Goal: Task Accomplishment & Management: Manage account settings

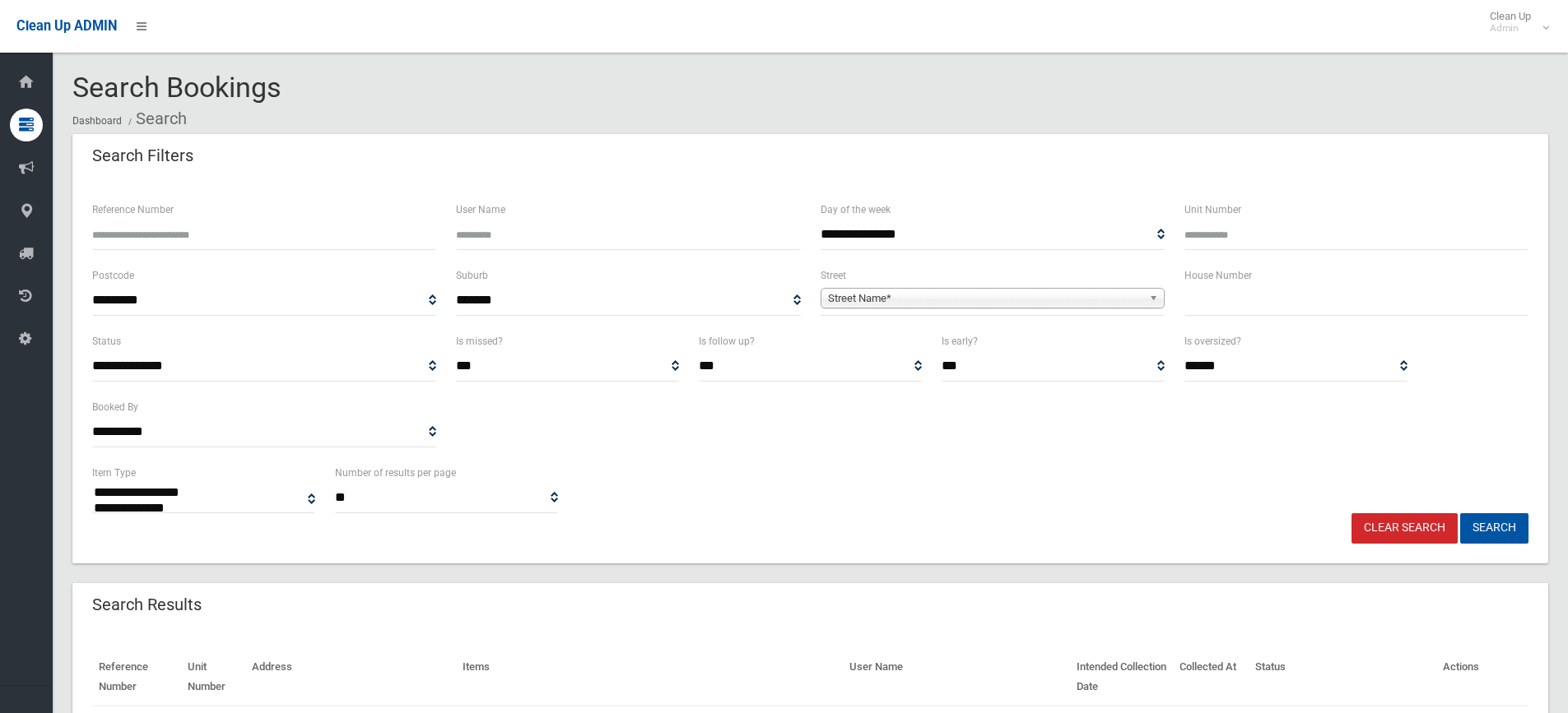
select select
click at [1262, 290] on input "text" at bounding box center [1356, 301] width 344 height 31
type input "**"
click at [956, 293] on span "Street Name*" at bounding box center [985, 298] width 315 height 20
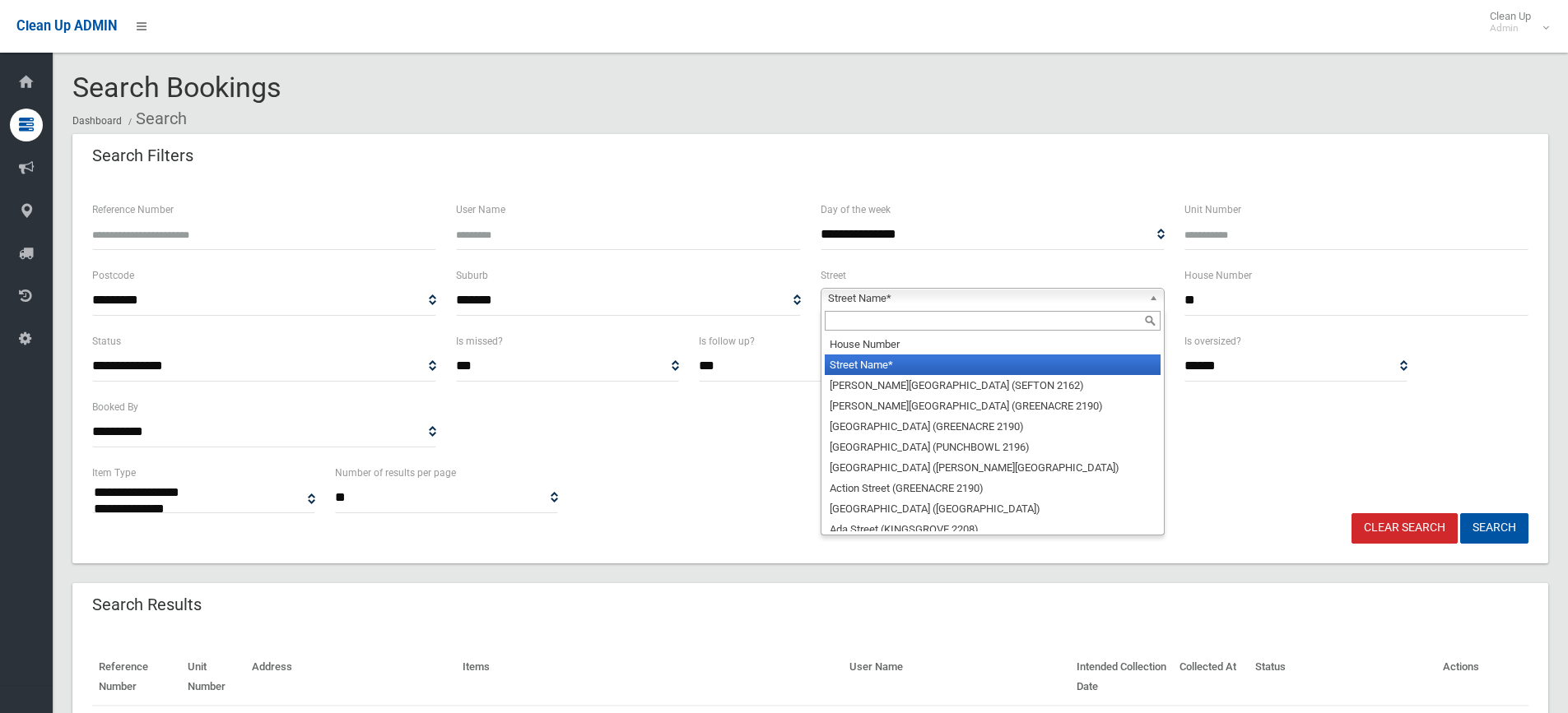
click at [858, 315] on input "text" at bounding box center [992, 321] width 335 height 20
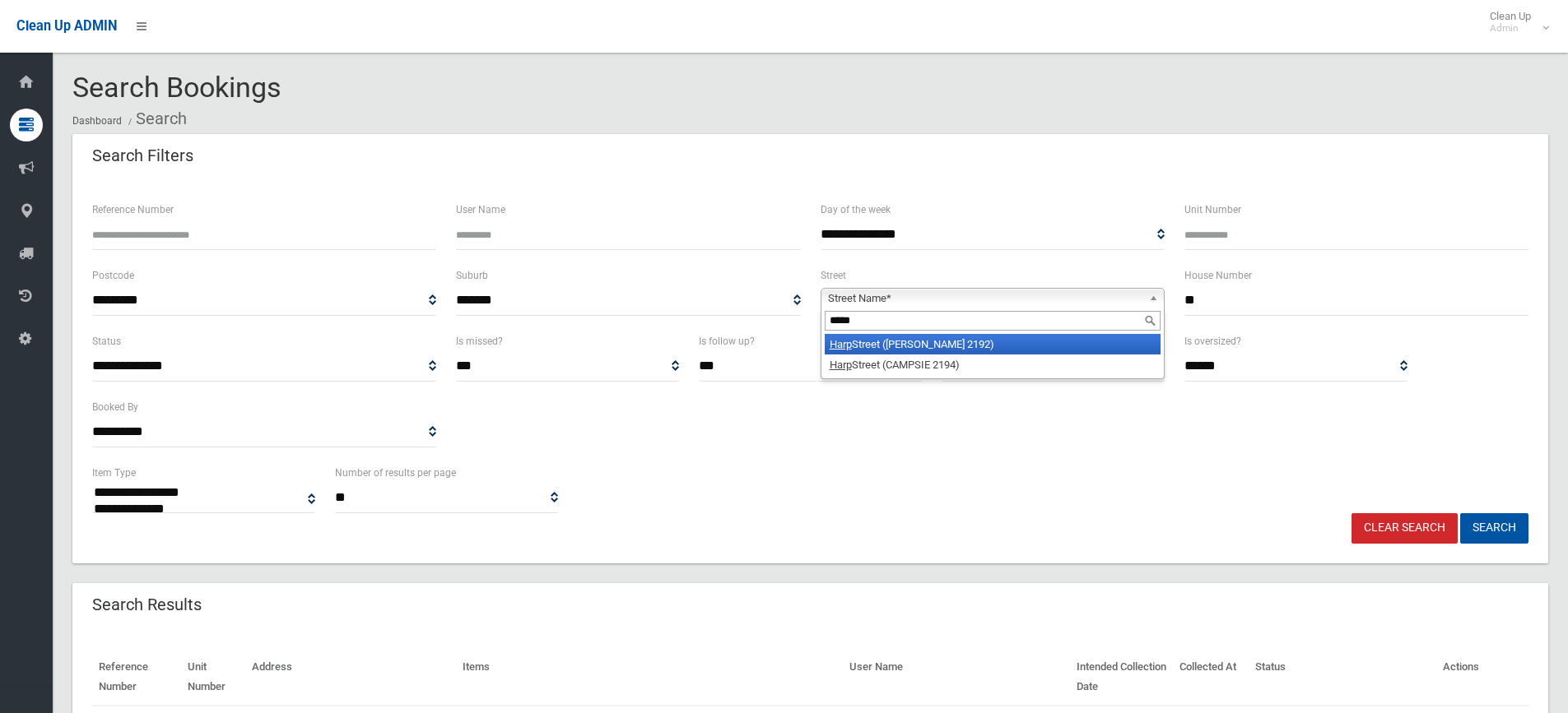
type input "****"
click at [960, 344] on li "[GEOGRAPHIC_DATA] ([PERSON_NAME][GEOGRAPHIC_DATA])" at bounding box center [992, 343] width 335 height 21
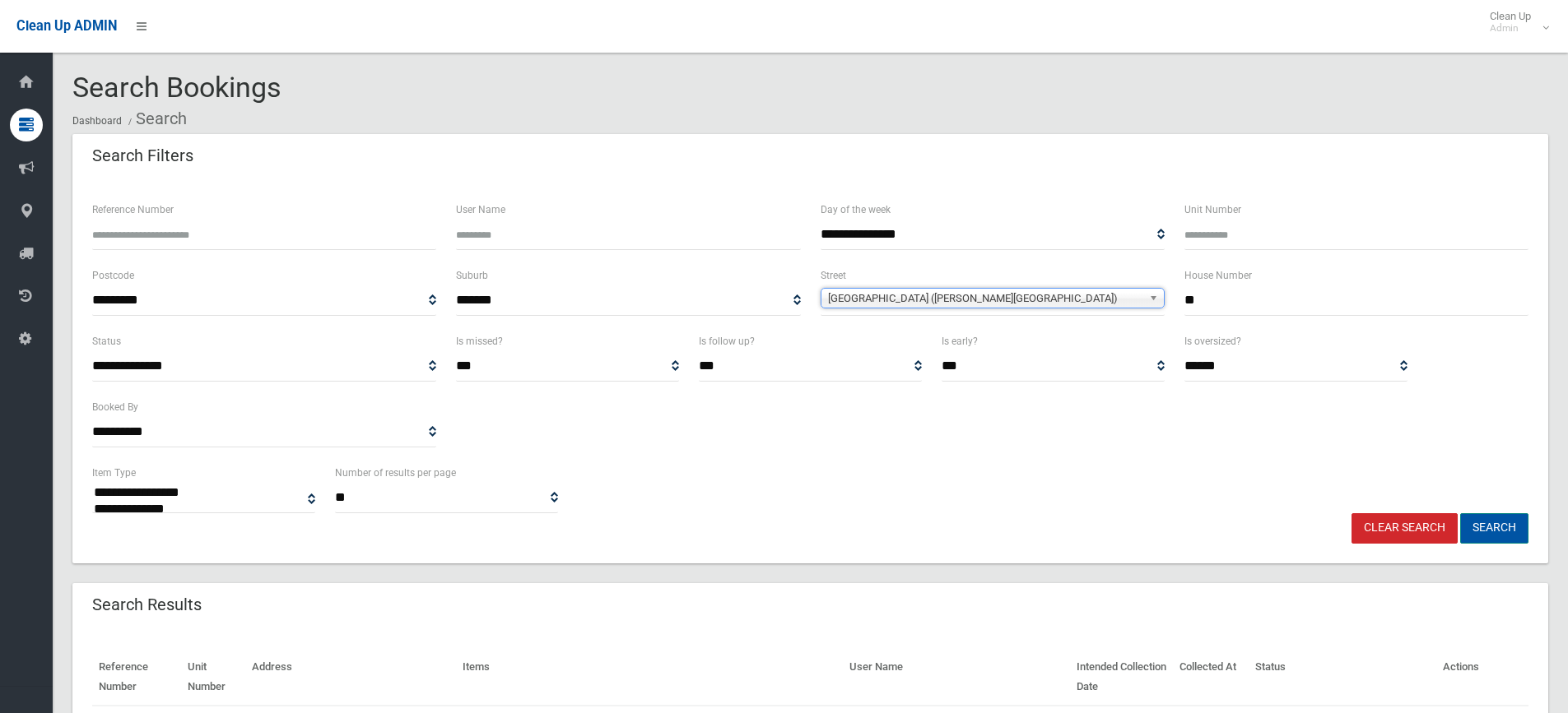
click at [1505, 533] on button "Search" at bounding box center [1494, 529] width 69 height 31
select select
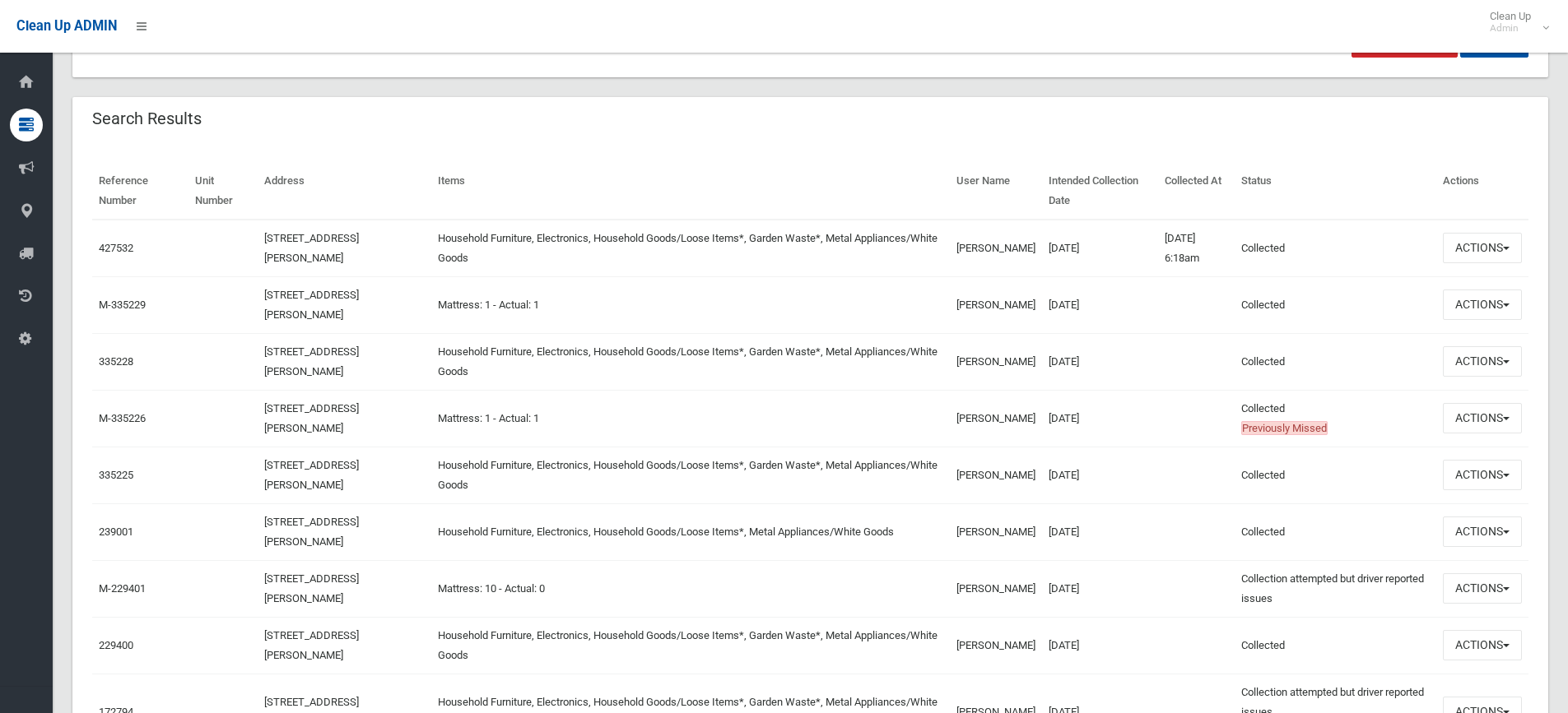
scroll to position [493, 0]
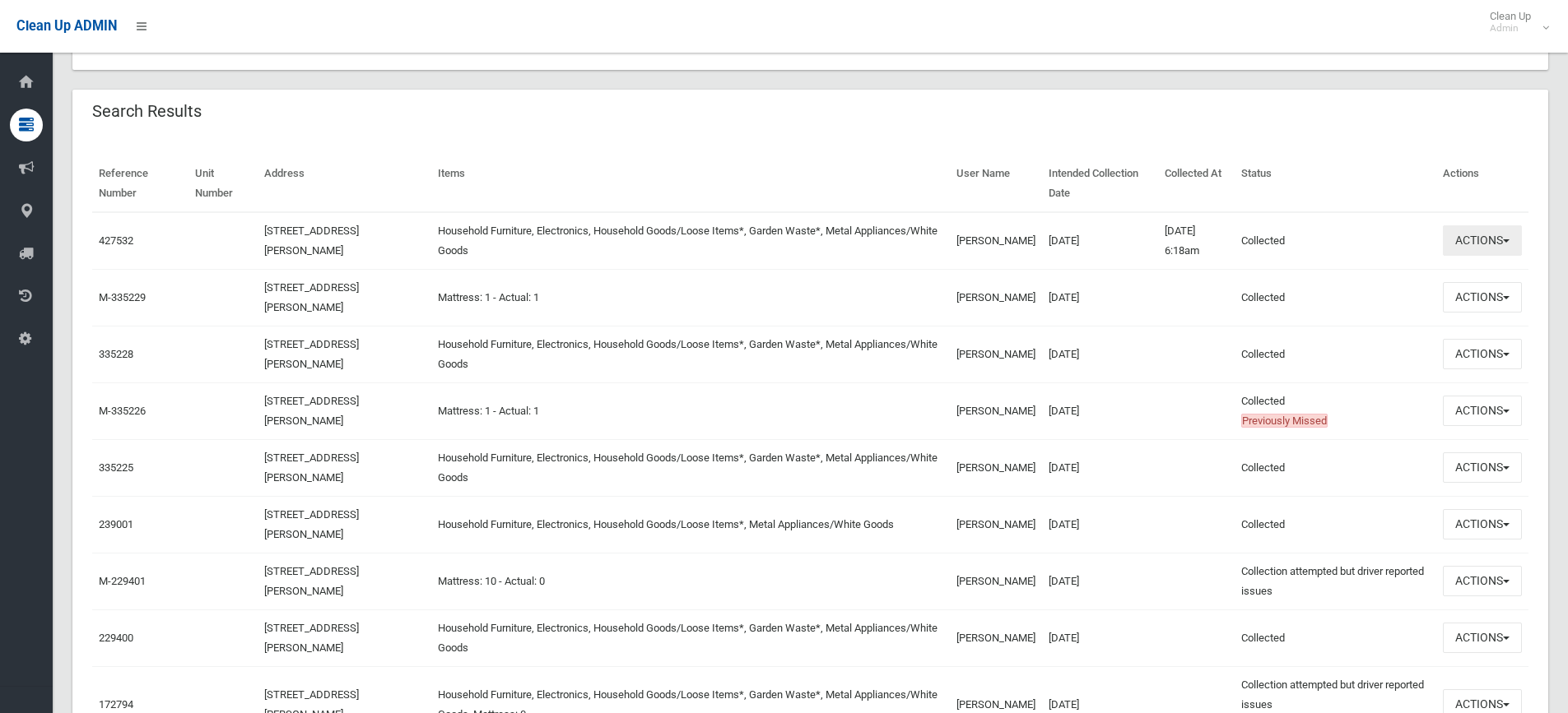
click at [1467, 243] on button "Actions" at bounding box center [1481, 240] width 79 height 31
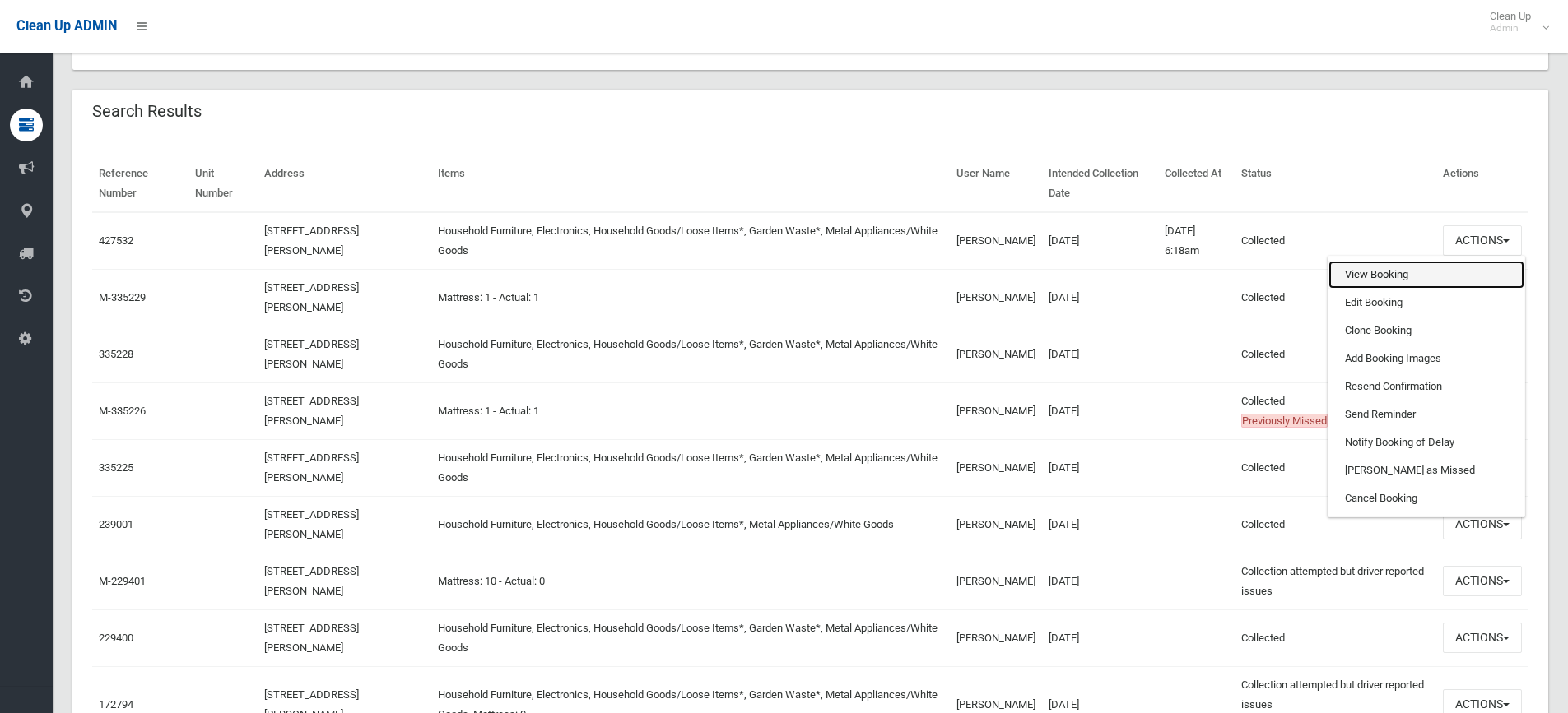
click at [1412, 279] on link "View Booking" at bounding box center [1426, 274] width 196 height 28
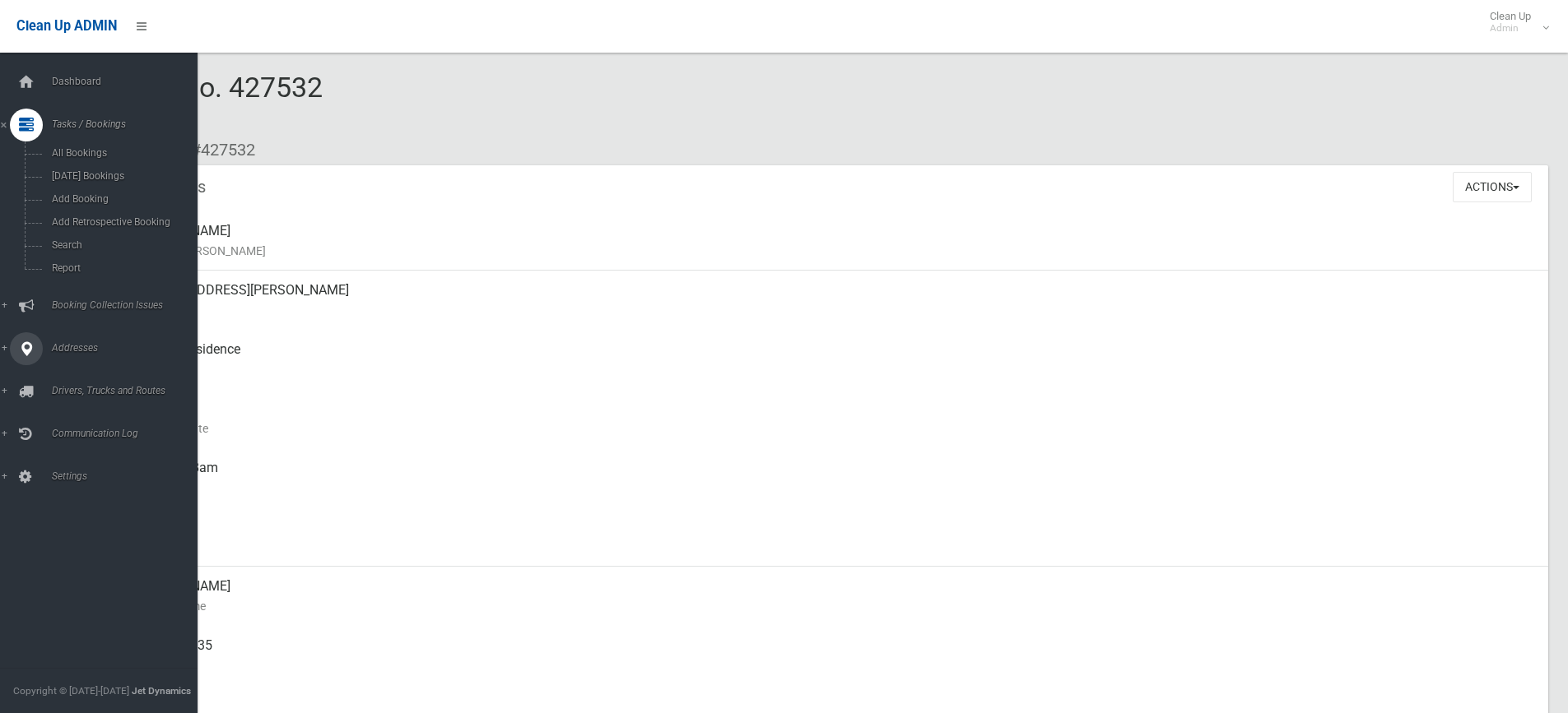
click at [5, 345] on link "Addresses" at bounding box center [105, 349] width 210 height 33
click at [61, 235] on span "All Addresses" at bounding box center [121, 239] width 149 height 12
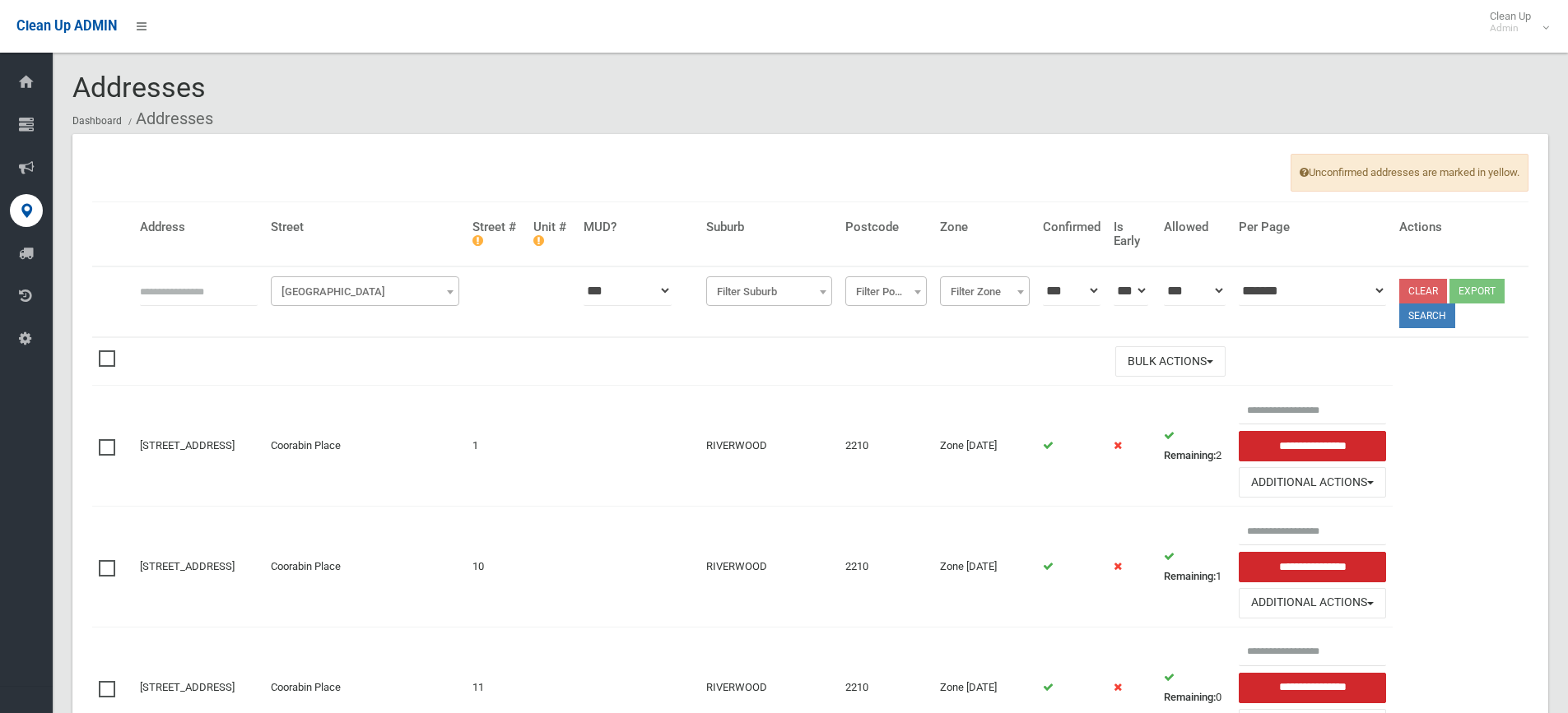
click at [194, 296] on input "text" at bounding box center [199, 291] width 118 height 31
type input "**"
click at [394, 296] on span "Filter Street" at bounding box center [364, 291] width 180 height 23
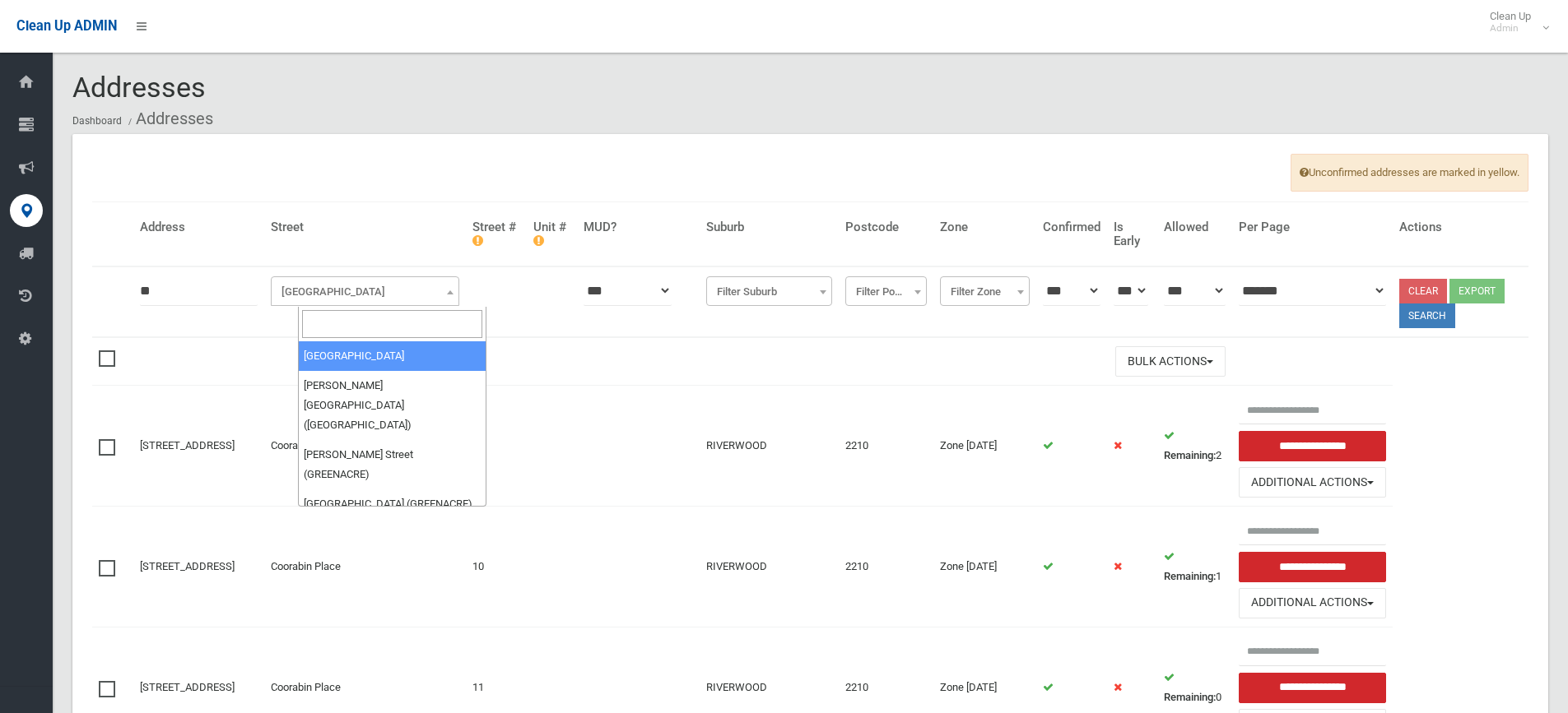
click at [335, 330] on input "search" at bounding box center [392, 324] width 180 height 28
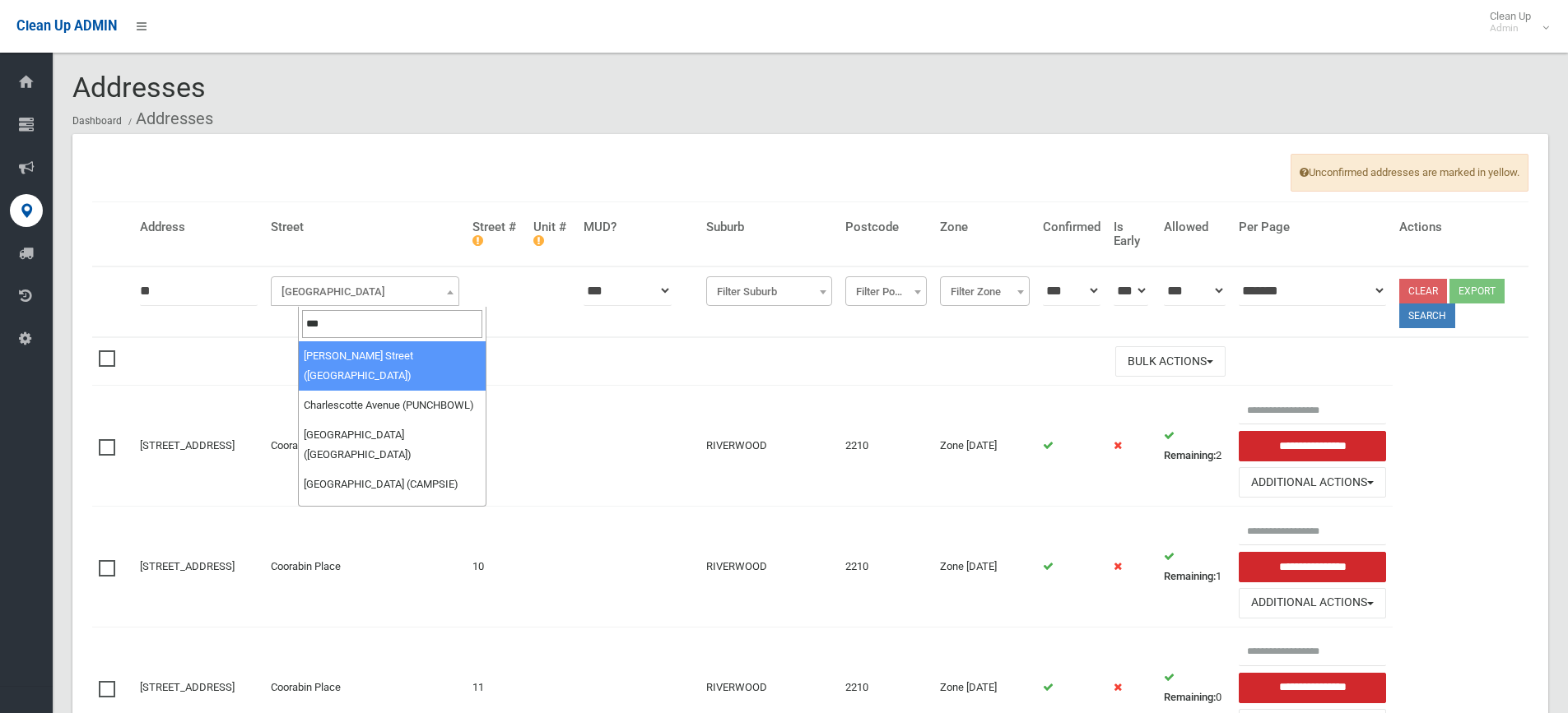
type input "****"
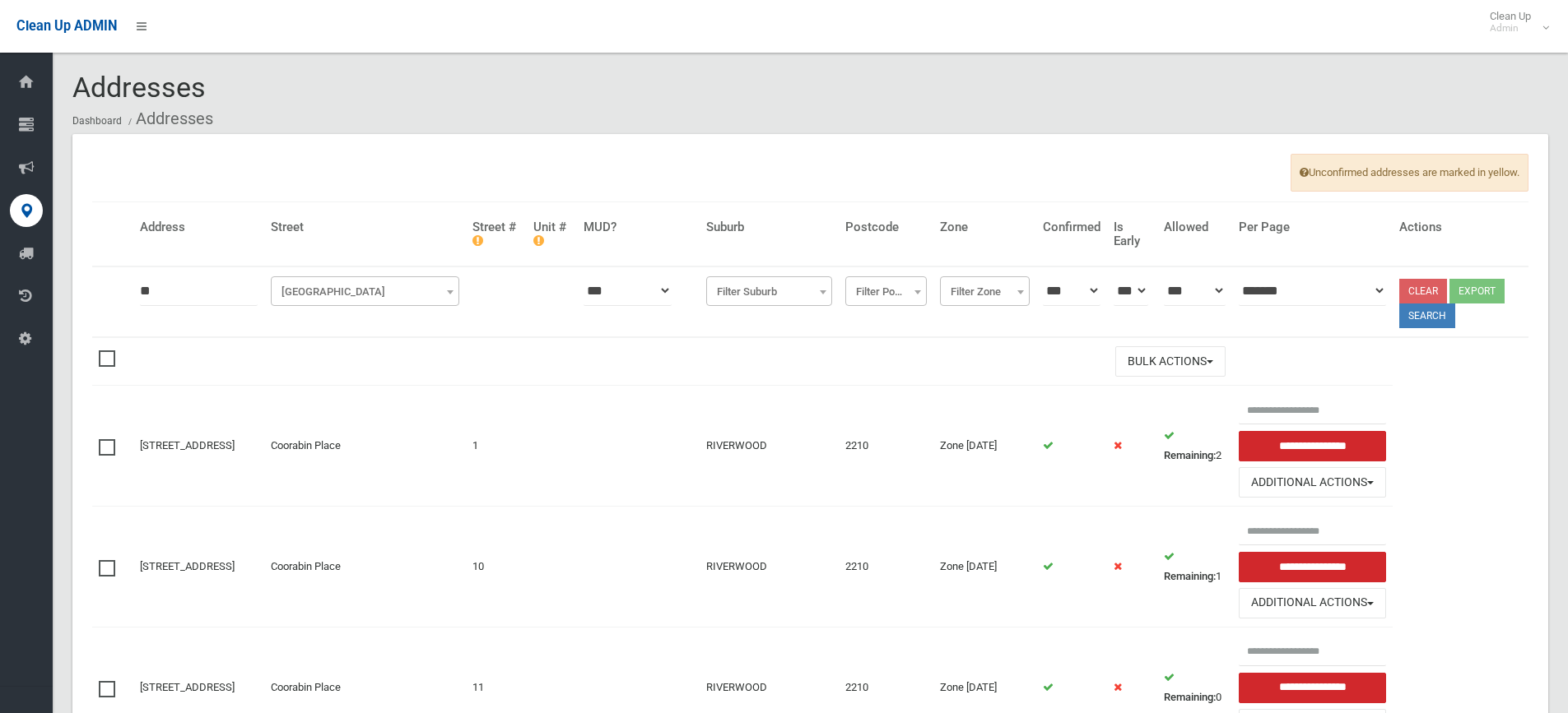
click at [188, 296] on input "**" at bounding box center [199, 291] width 118 height 31
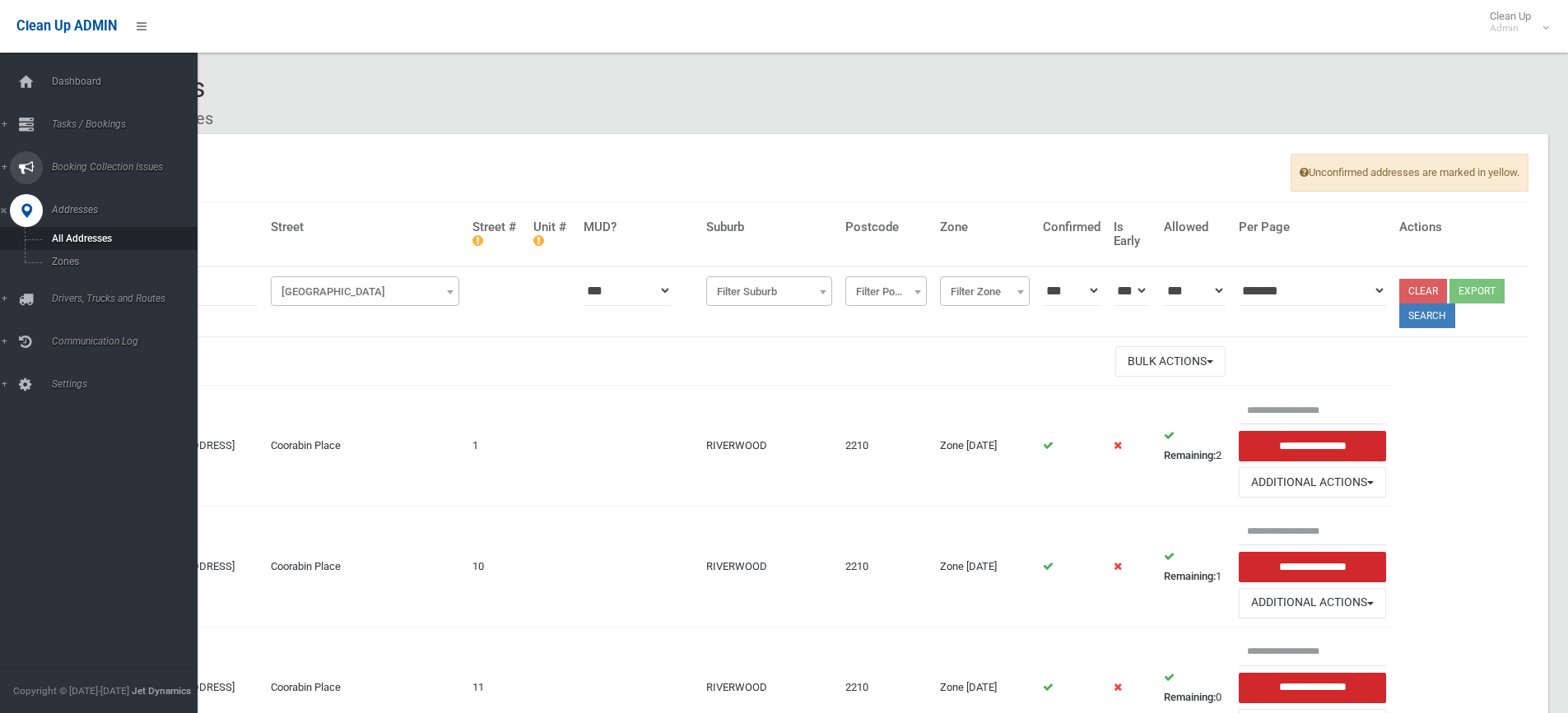
click at [5, 166] on link "Booking Collection Issues" at bounding box center [105, 167] width 210 height 33
click at [5, 121] on link "Tasks / Bookings" at bounding box center [105, 125] width 210 height 33
click at [90, 247] on span "Search" at bounding box center [121, 245] width 149 height 12
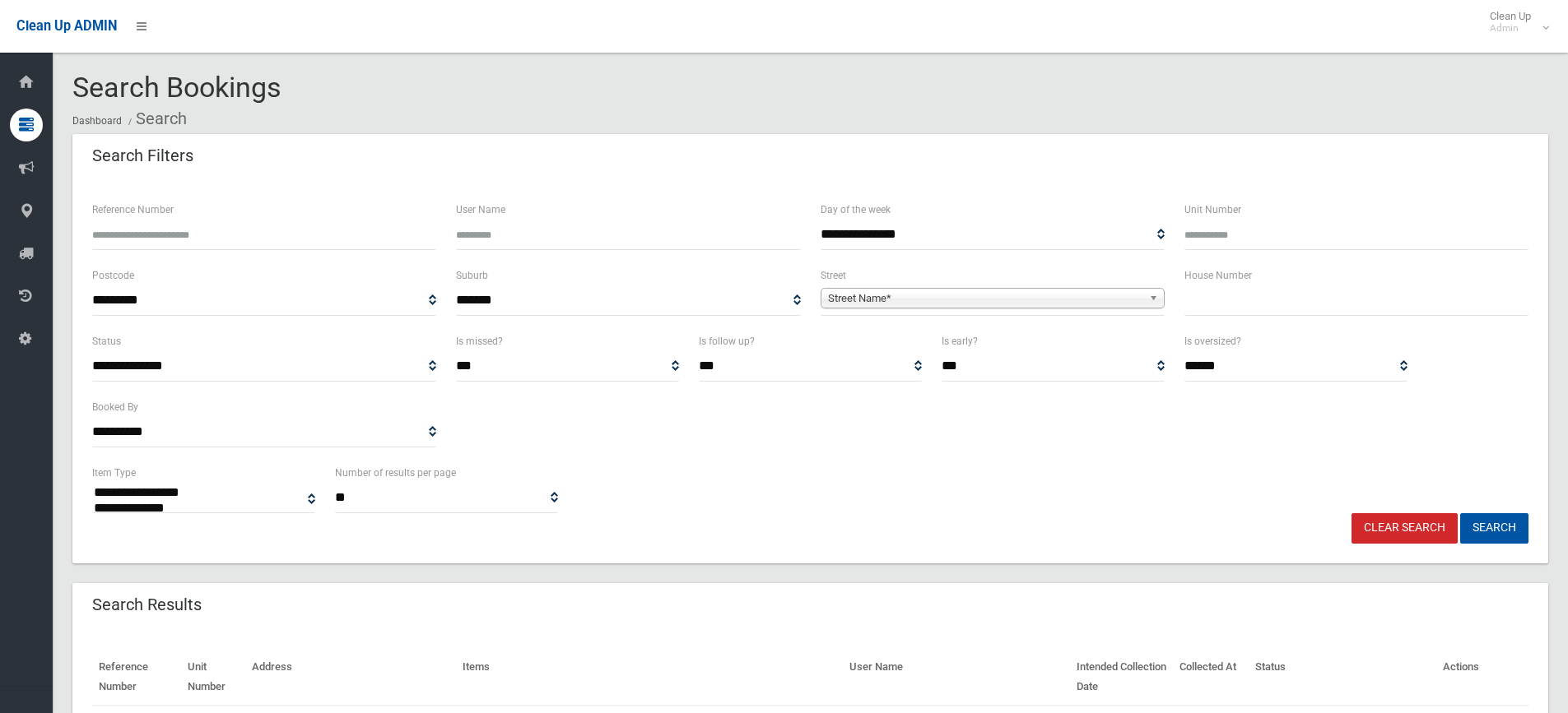
select select
click at [1235, 304] on input "text" at bounding box center [1356, 301] width 344 height 31
type input "**"
click at [920, 297] on span "Street Name*" at bounding box center [985, 298] width 315 height 20
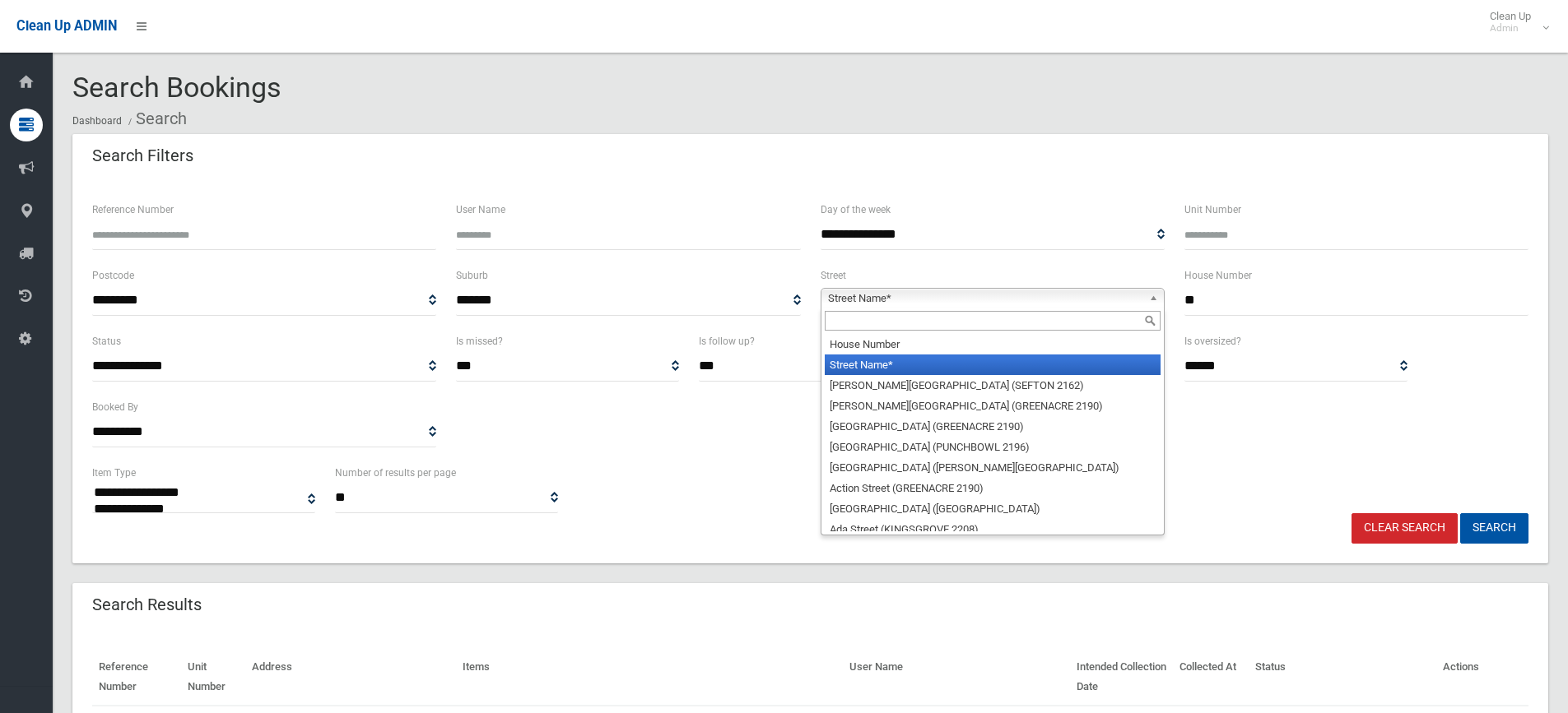
click at [862, 318] on input "text" at bounding box center [992, 321] width 335 height 20
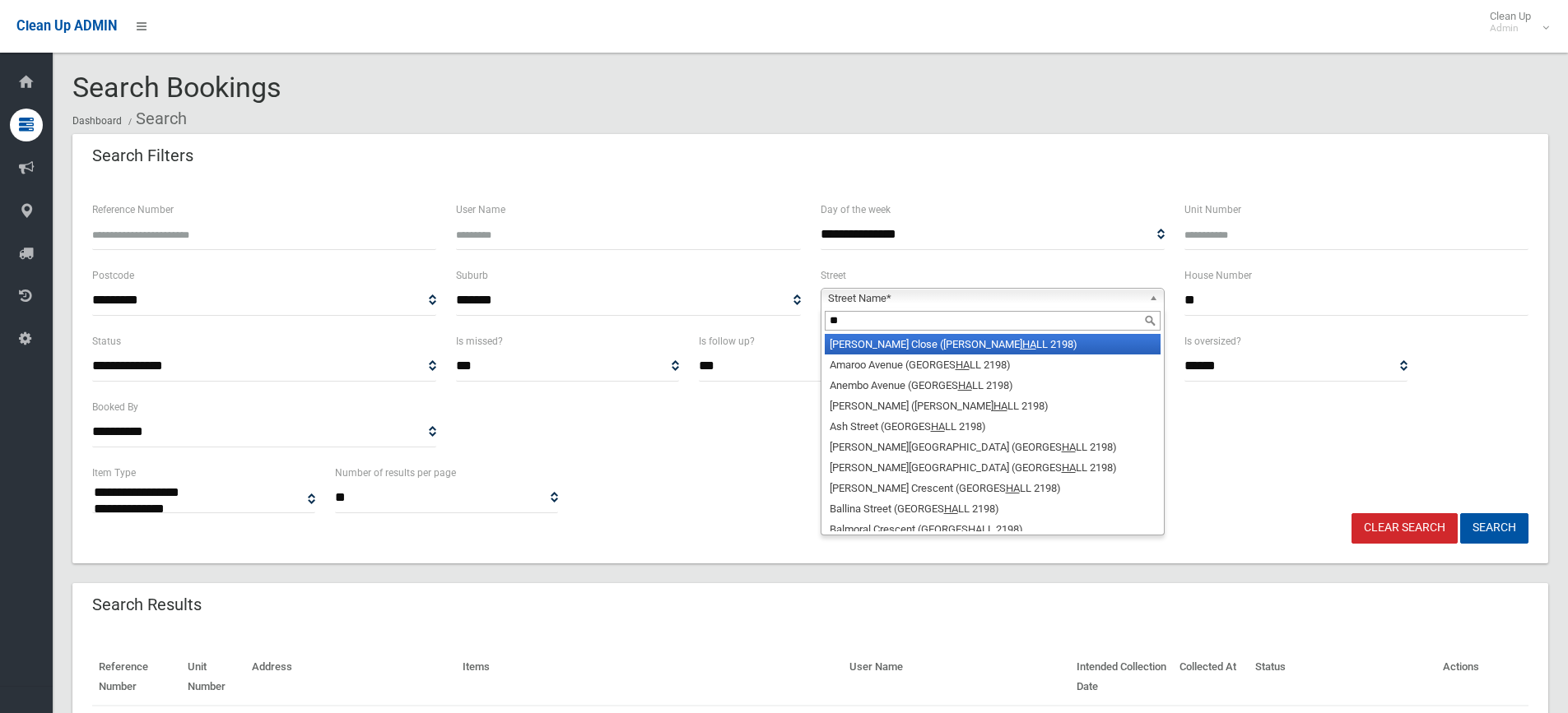
type input "*"
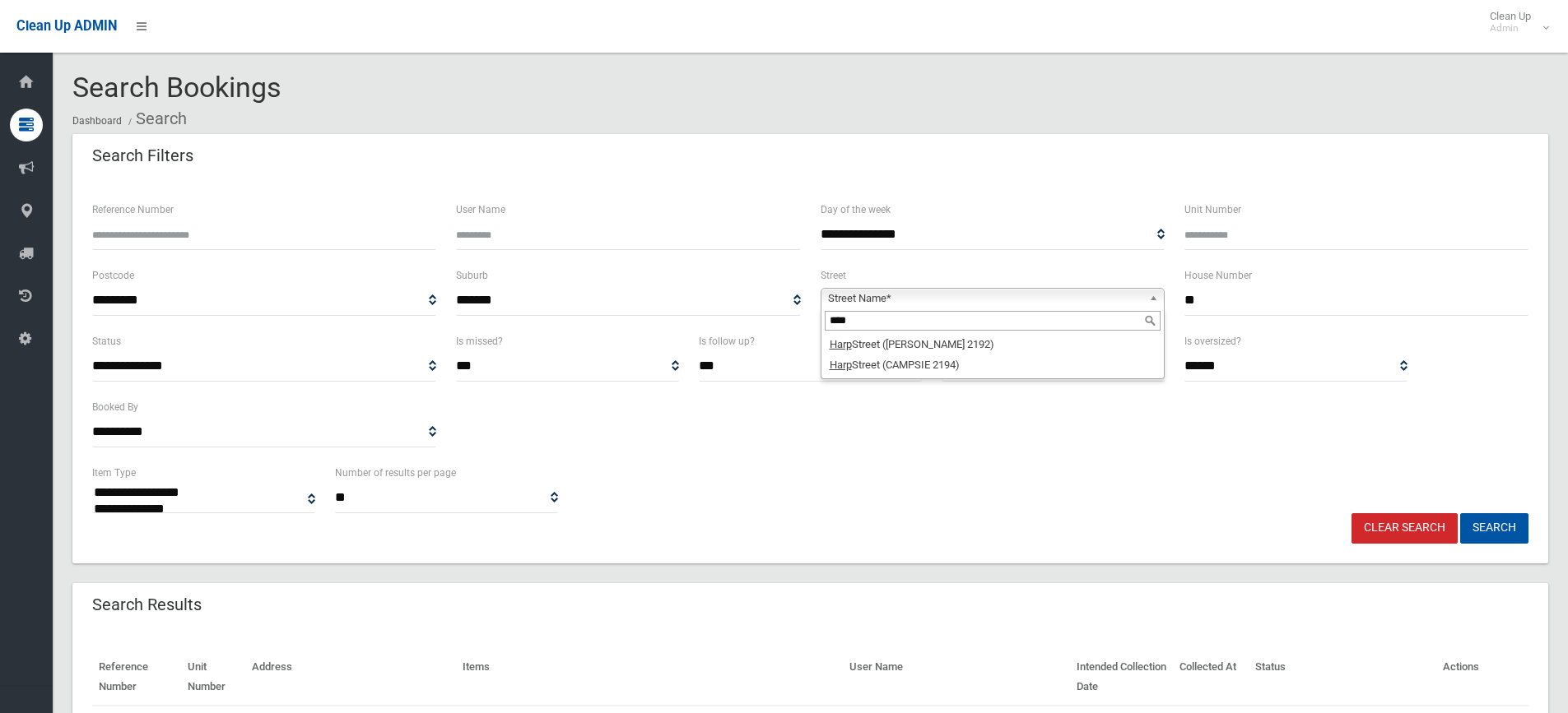
type input "****"
click at [1218, 290] on input "**" at bounding box center [1356, 301] width 344 height 31
type input "*"
type input "**"
click at [1490, 526] on button "Search" at bounding box center [1494, 529] width 69 height 31
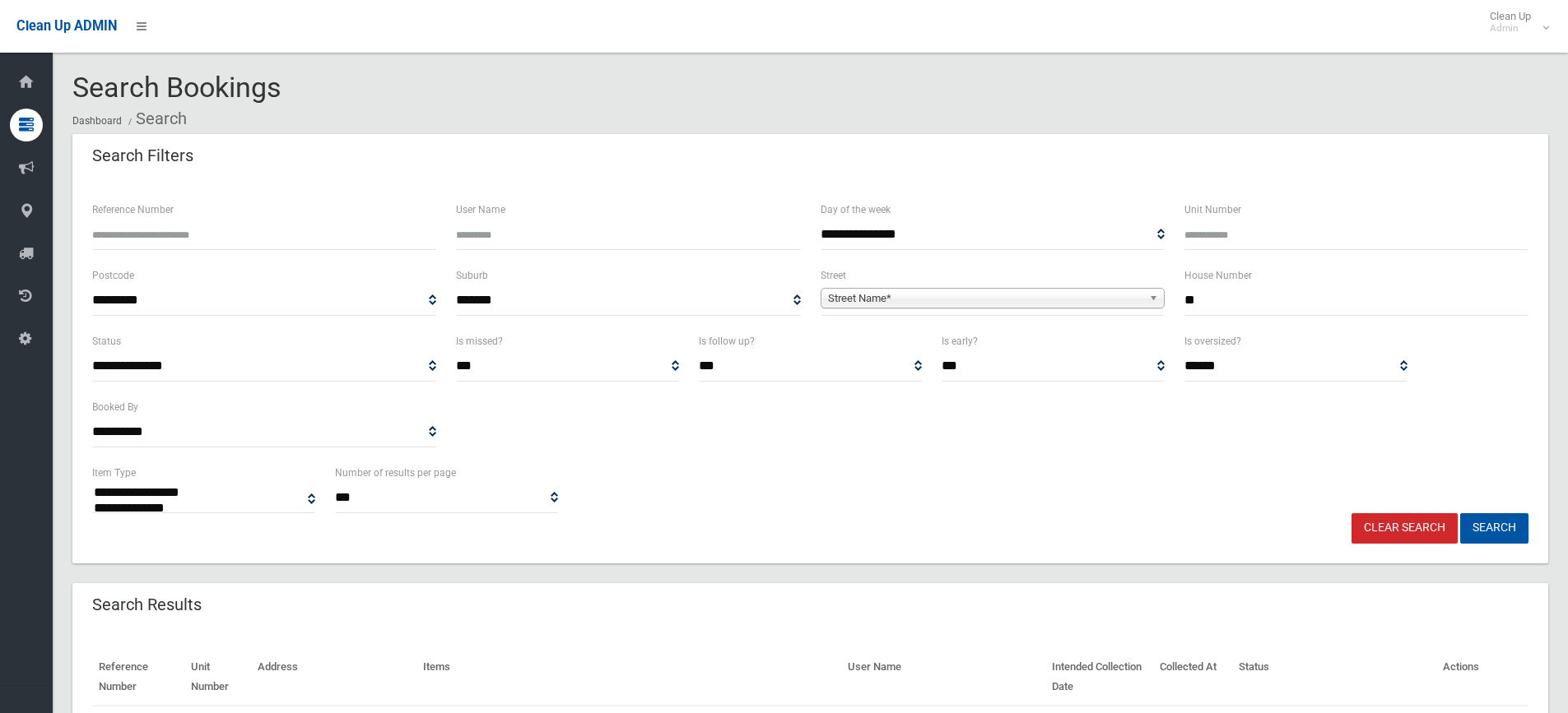
select select
click at [974, 297] on span "Street Name*" at bounding box center [985, 298] width 315 height 20
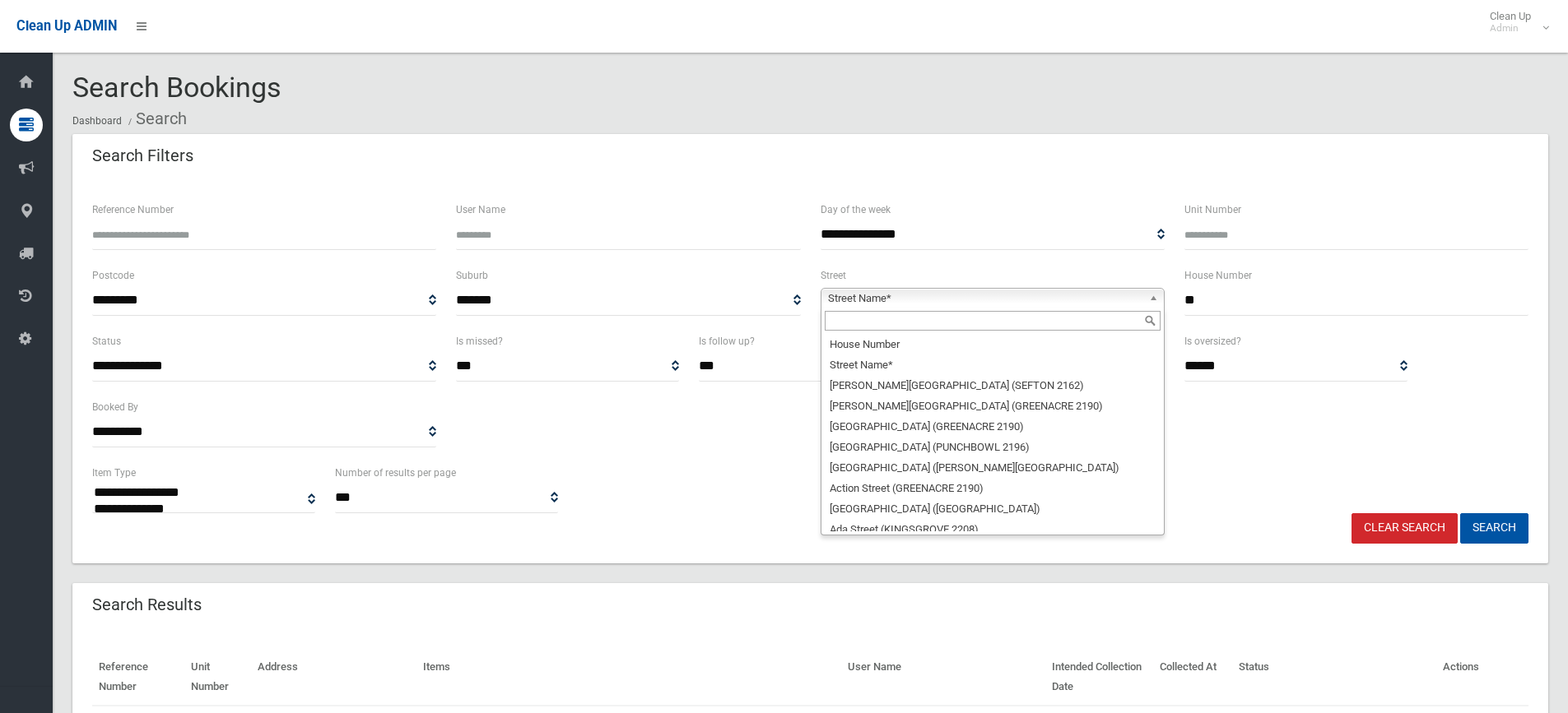
click at [863, 323] on input "text" at bounding box center [992, 321] width 335 height 20
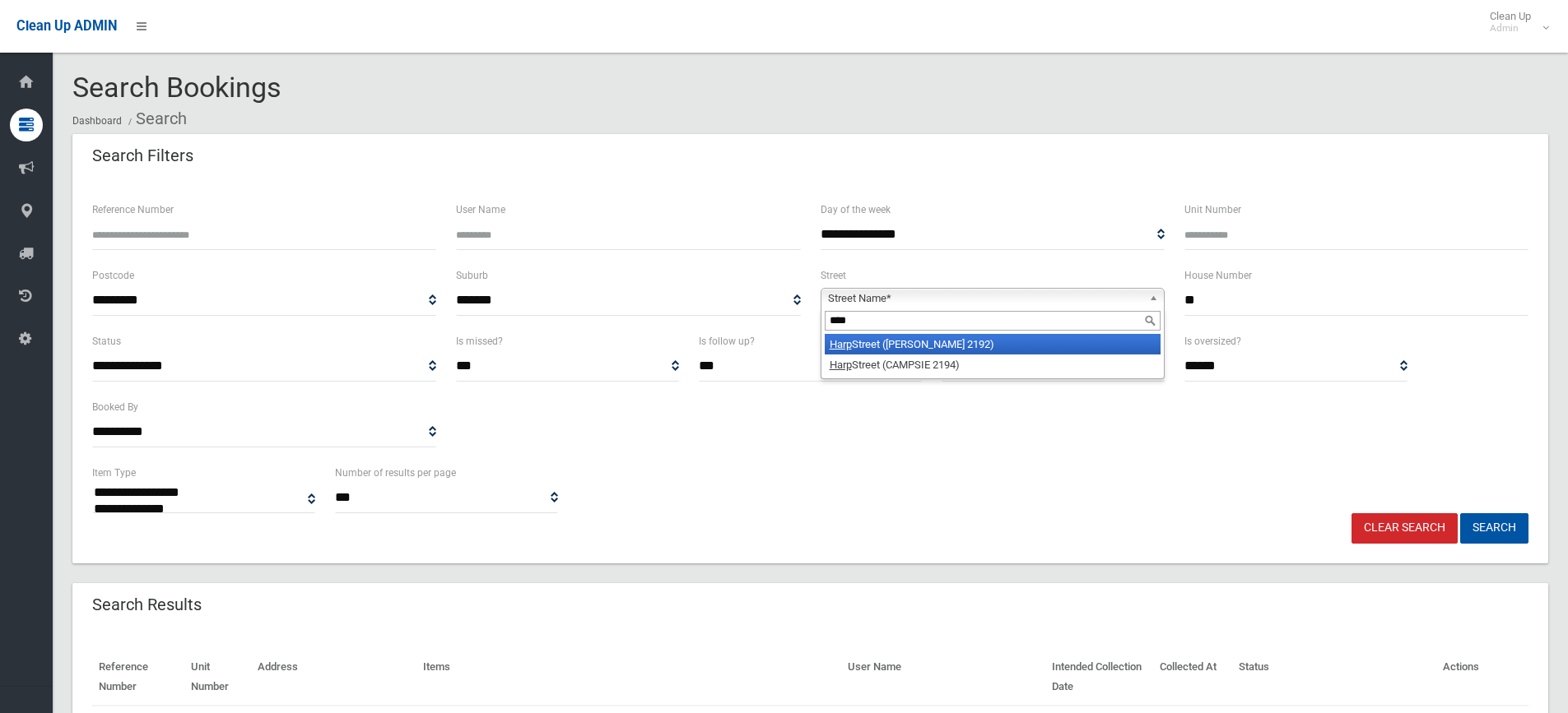
type input "****"
click at [920, 351] on li "[GEOGRAPHIC_DATA] ([PERSON_NAME][GEOGRAPHIC_DATA])" at bounding box center [992, 343] width 335 height 21
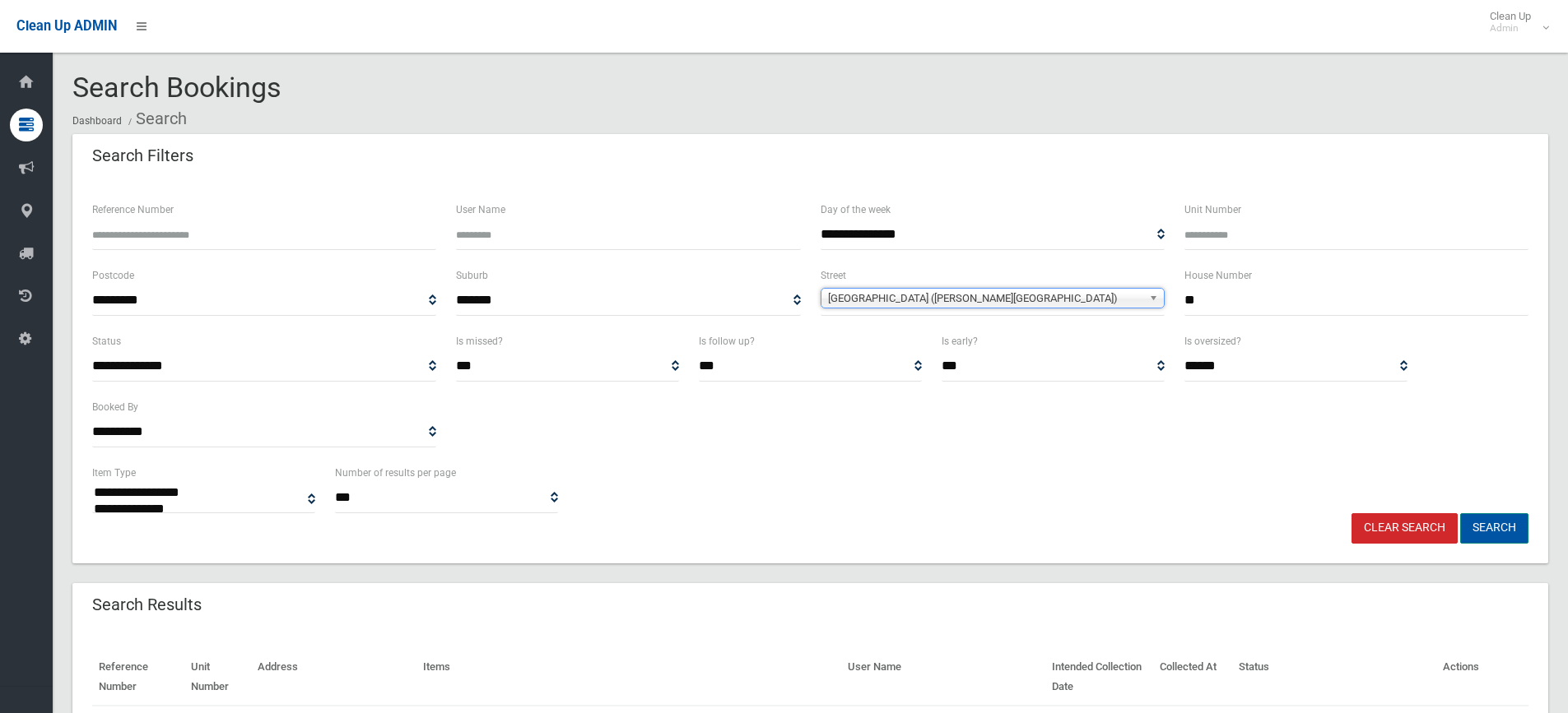
click at [1514, 527] on button "Search" at bounding box center [1494, 529] width 69 height 31
select select
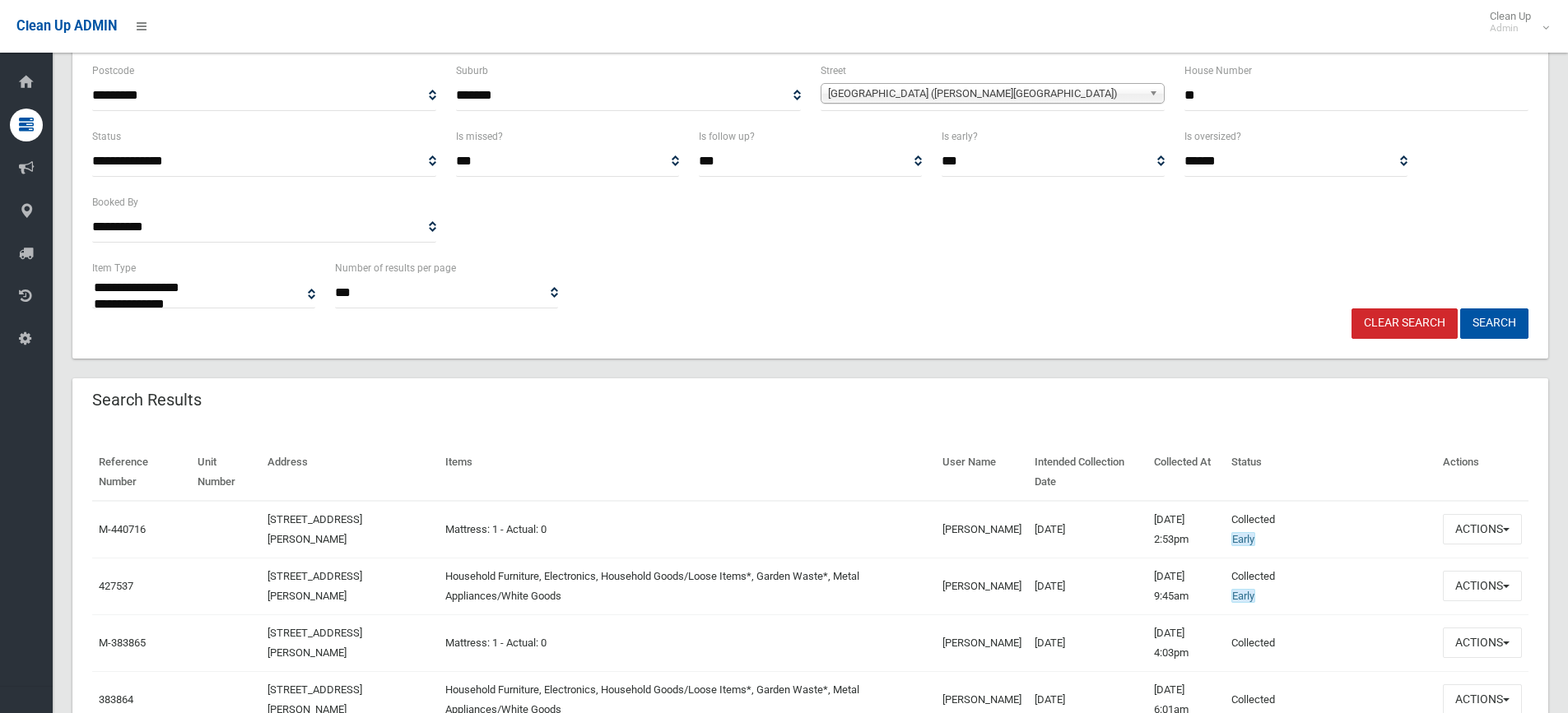
scroll to position [329, 0]
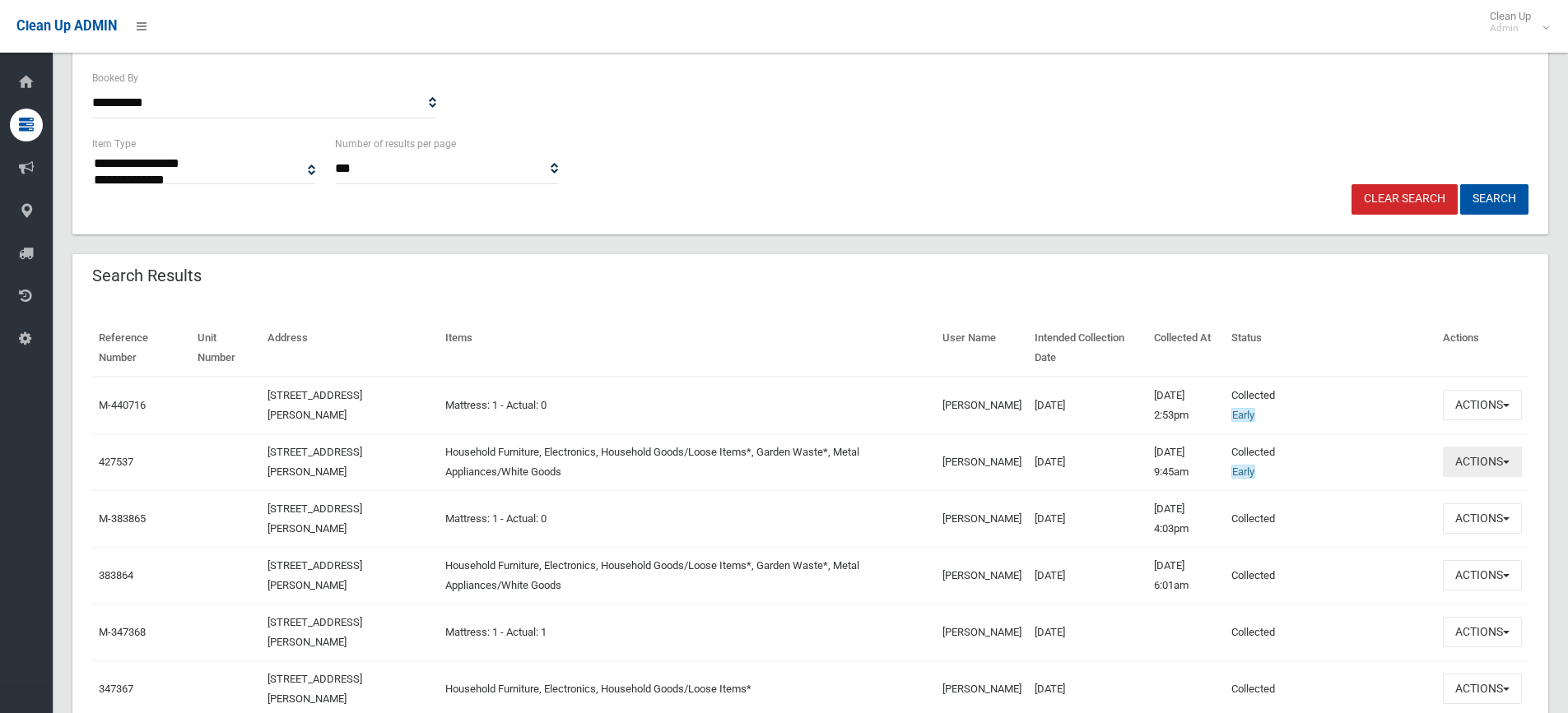
click at [1485, 461] on button "Actions" at bounding box center [1481, 462] width 79 height 31
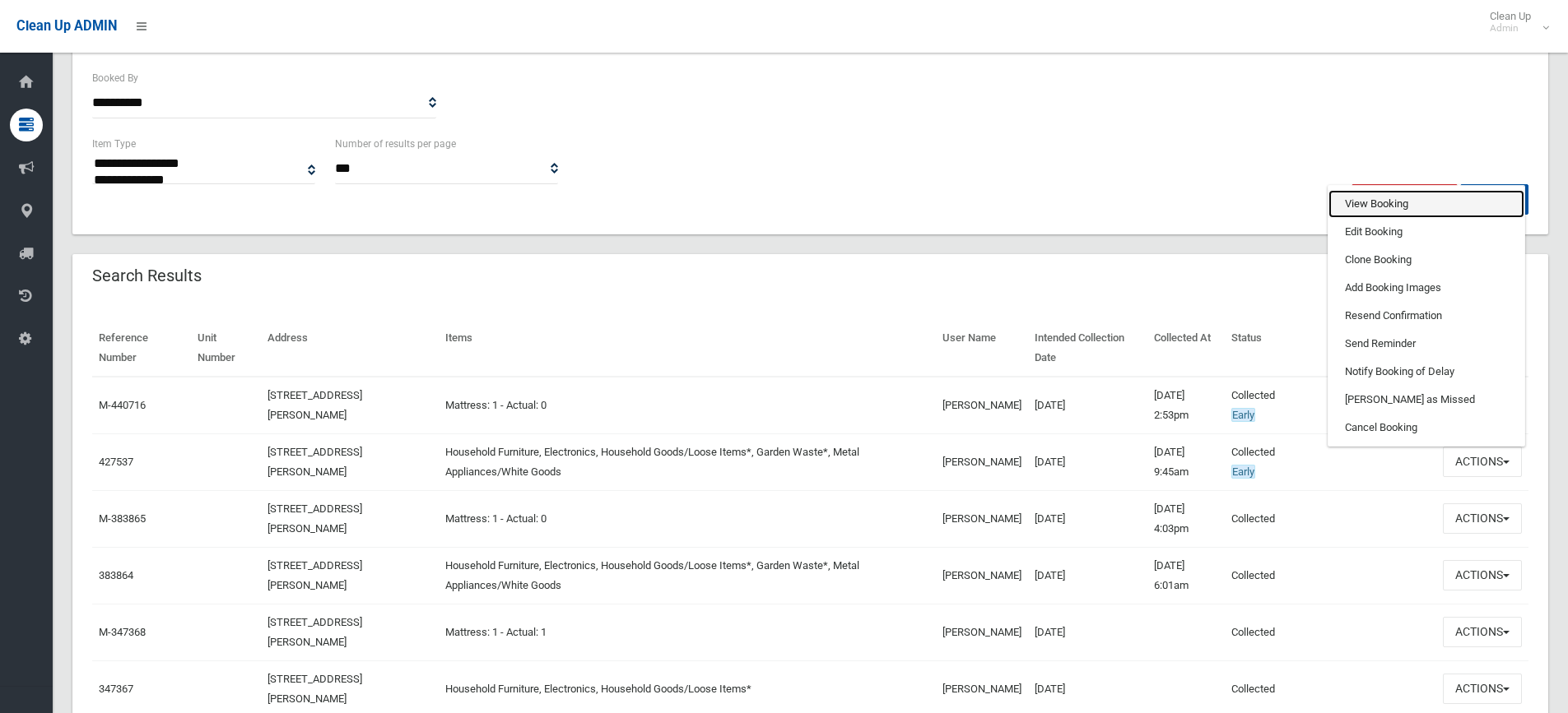
click at [1392, 211] on link "View Booking" at bounding box center [1426, 203] width 196 height 28
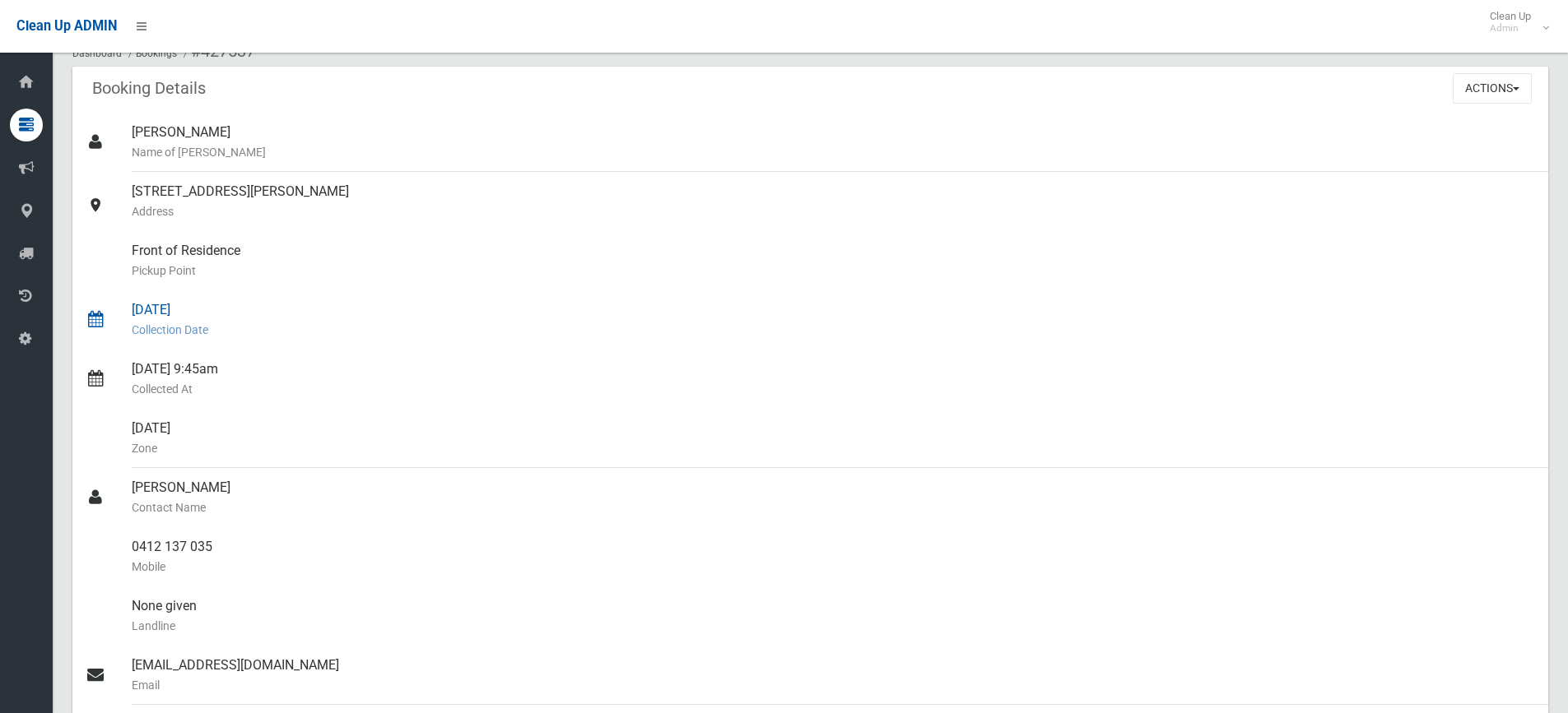
scroll to position [98, 0]
click at [235, 492] on div "[PERSON_NAME] Contact Name" at bounding box center [834, 499] width 1403 height 60
drag, startPoint x: 257, startPoint y: 491, endPoint x: 129, endPoint y: 489, distance: 128.0
click at [129, 489] on link "[PERSON_NAME] Contact Name" at bounding box center [810, 499] width 1476 height 60
copy link "[PERSON_NAME]"
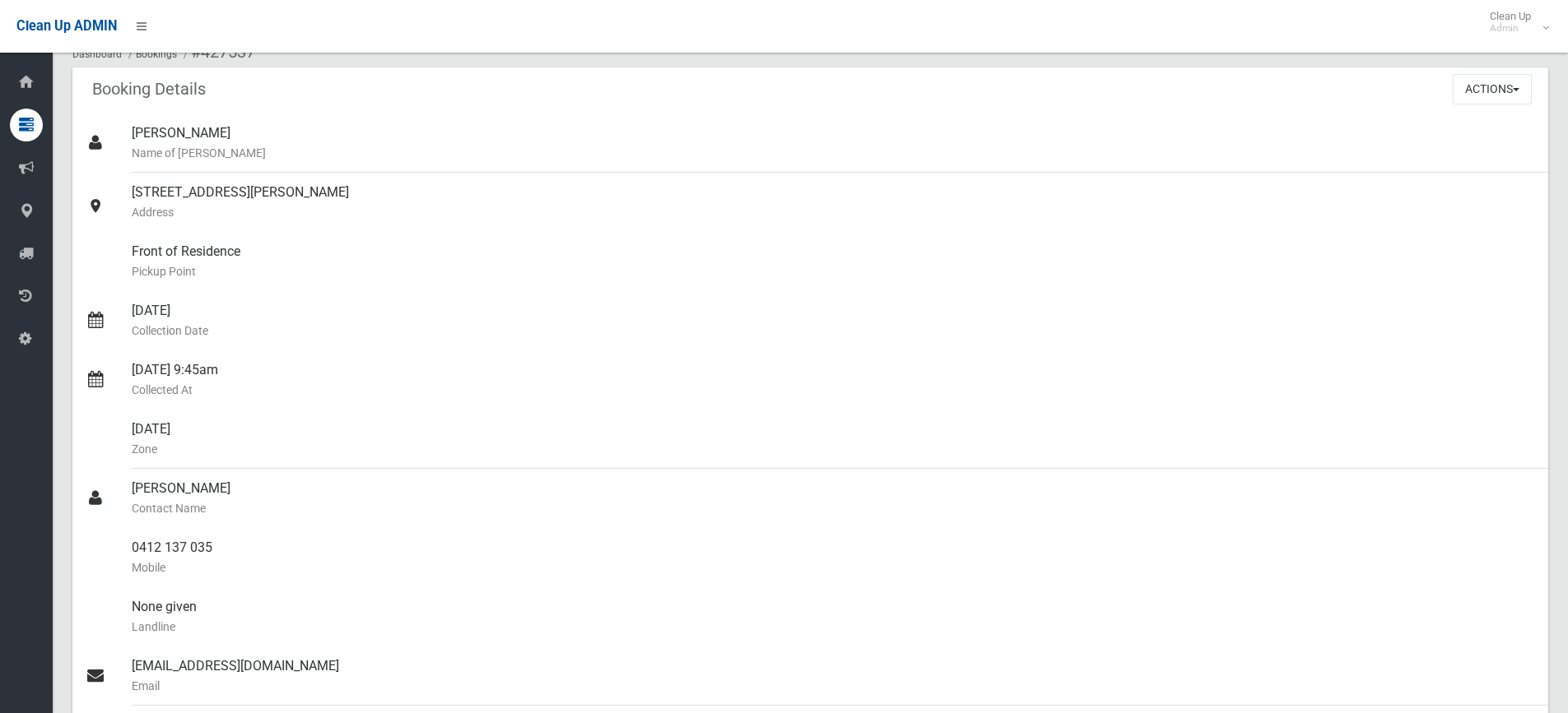
drag, startPoint x: 356, startPoint y: 191, endPoint x: 142, endPoint y: 188, distance: 214.0
copy link "[STREET_ADDRESS][PERSON_NAME]"
drag, startPoint x: 214, startPoint y: 550, endPoint x: 128, endPoint y: 552, distance: 86.0
click at [128, 552] on link "0412 137 035 Mobile" at bounding box center [810, 558] width 1476 height 60
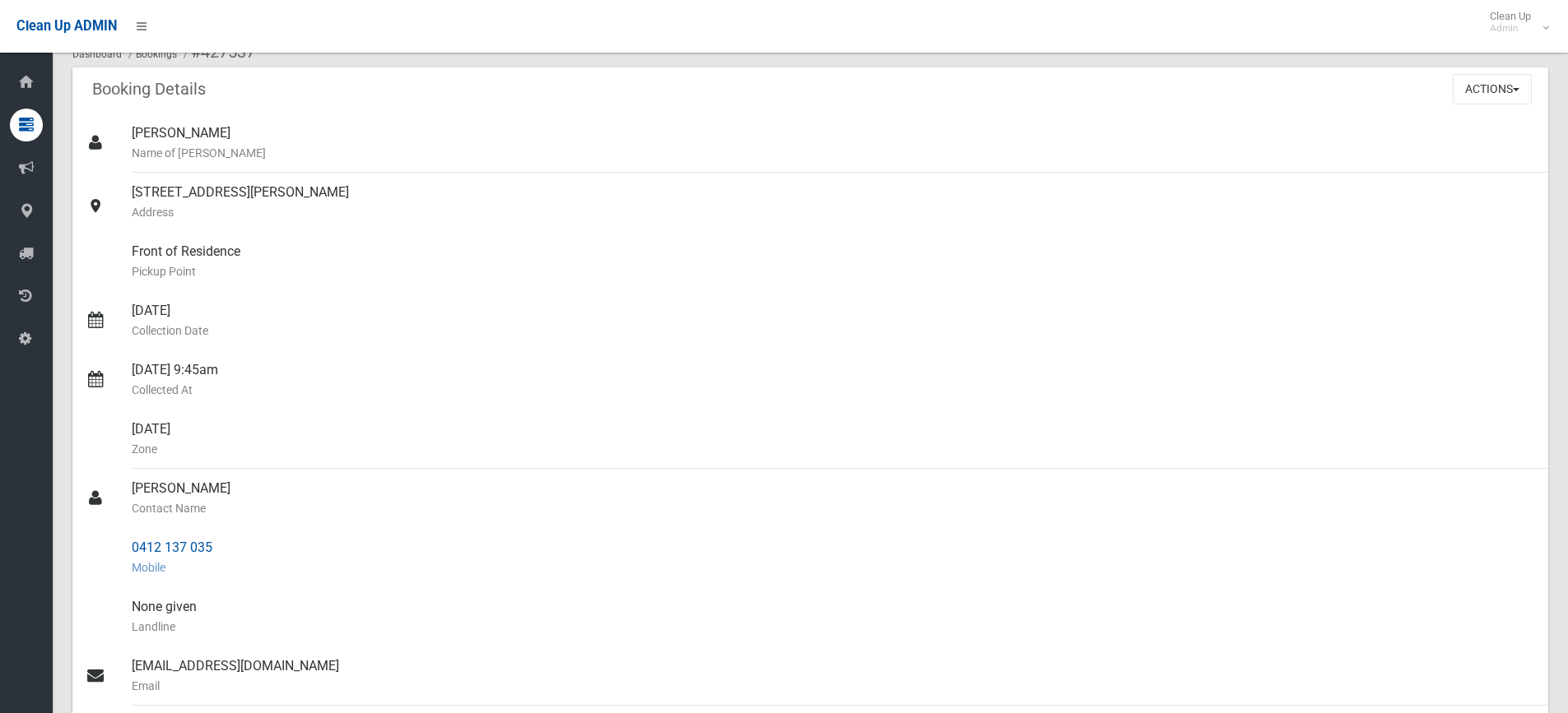
copy link "0412 137 035"
